Goal: Register for event/course

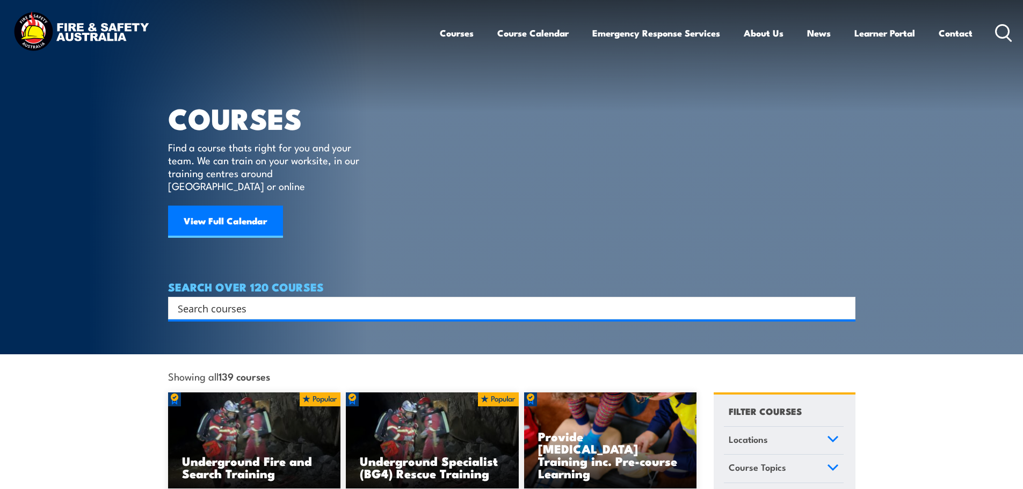
click at [431, 300] on input "Search input" at bounding box center [505, 308] width 654 height 16
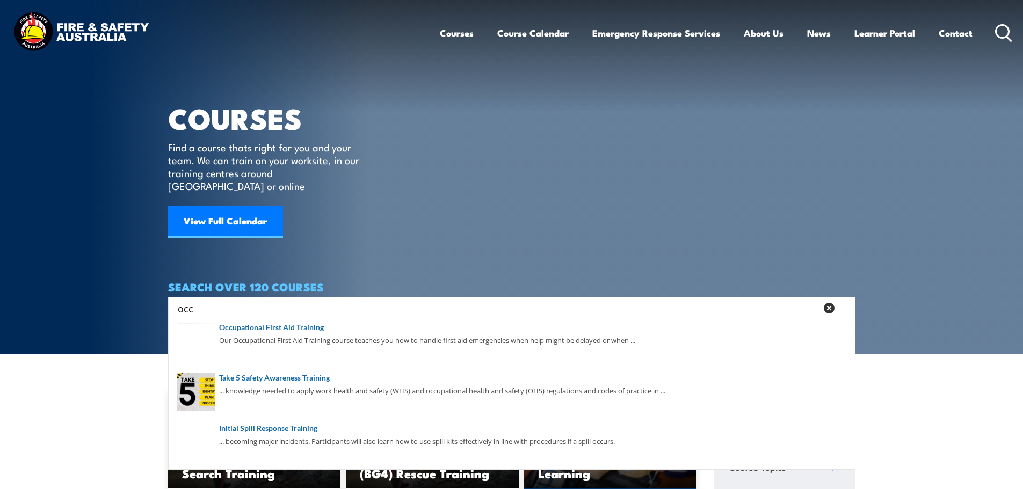
type input "occ"
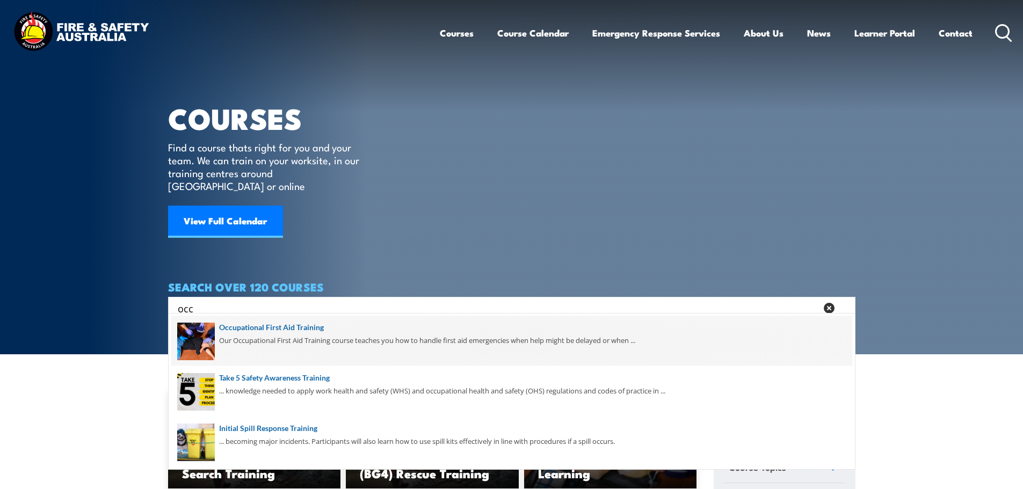
click at [299, 324] on span at bounding box center [511, 341] width 681 height 50
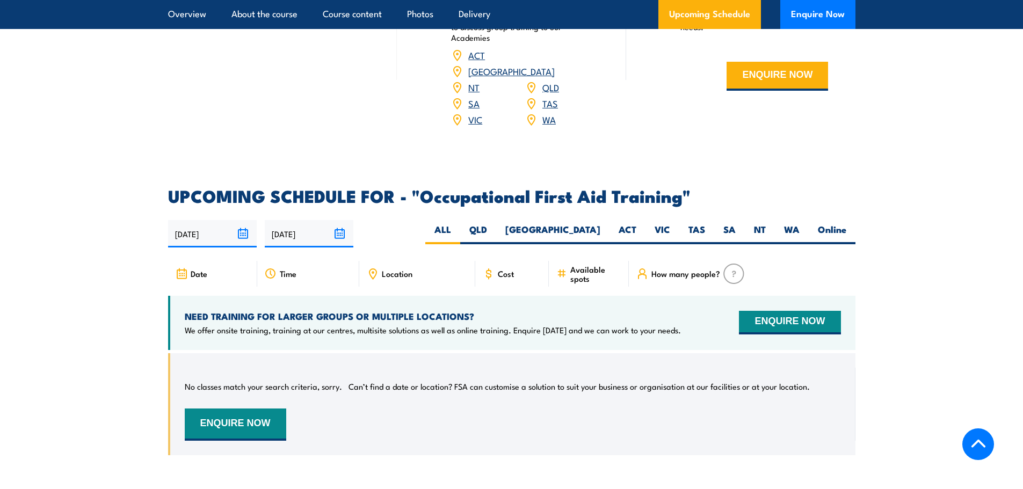
scroll to position [1825, 0]
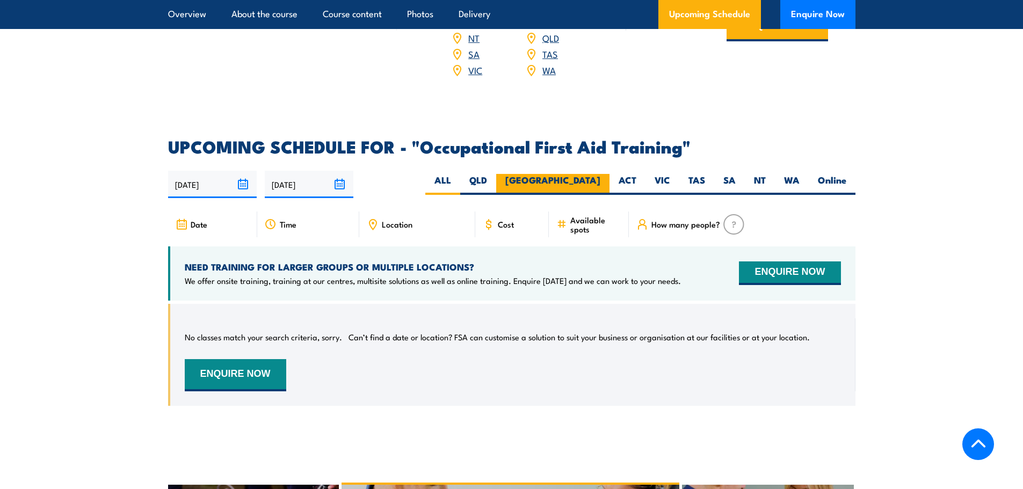
click at [594, 174] on label "[GEOGRAPHIC_DATA]" at bounding box center [552, 184] width 113 height 21
click at [600, 174] on input "[GEOGRAPHIC_DATA]" at bounding box center [603, 177] width 7 height 7
radio input "true"
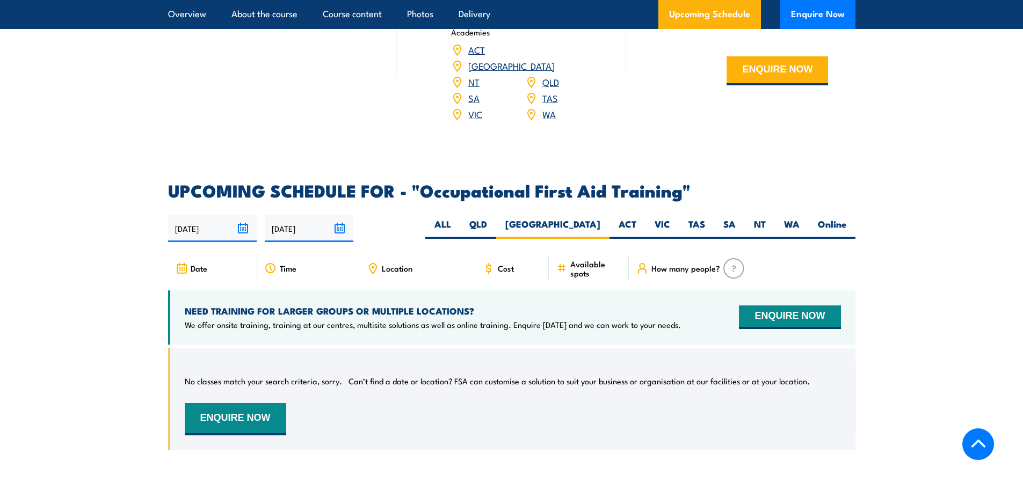
scroll to position [1774, 0]
